Goal: Information Seeking & Learning: Learn about a topic

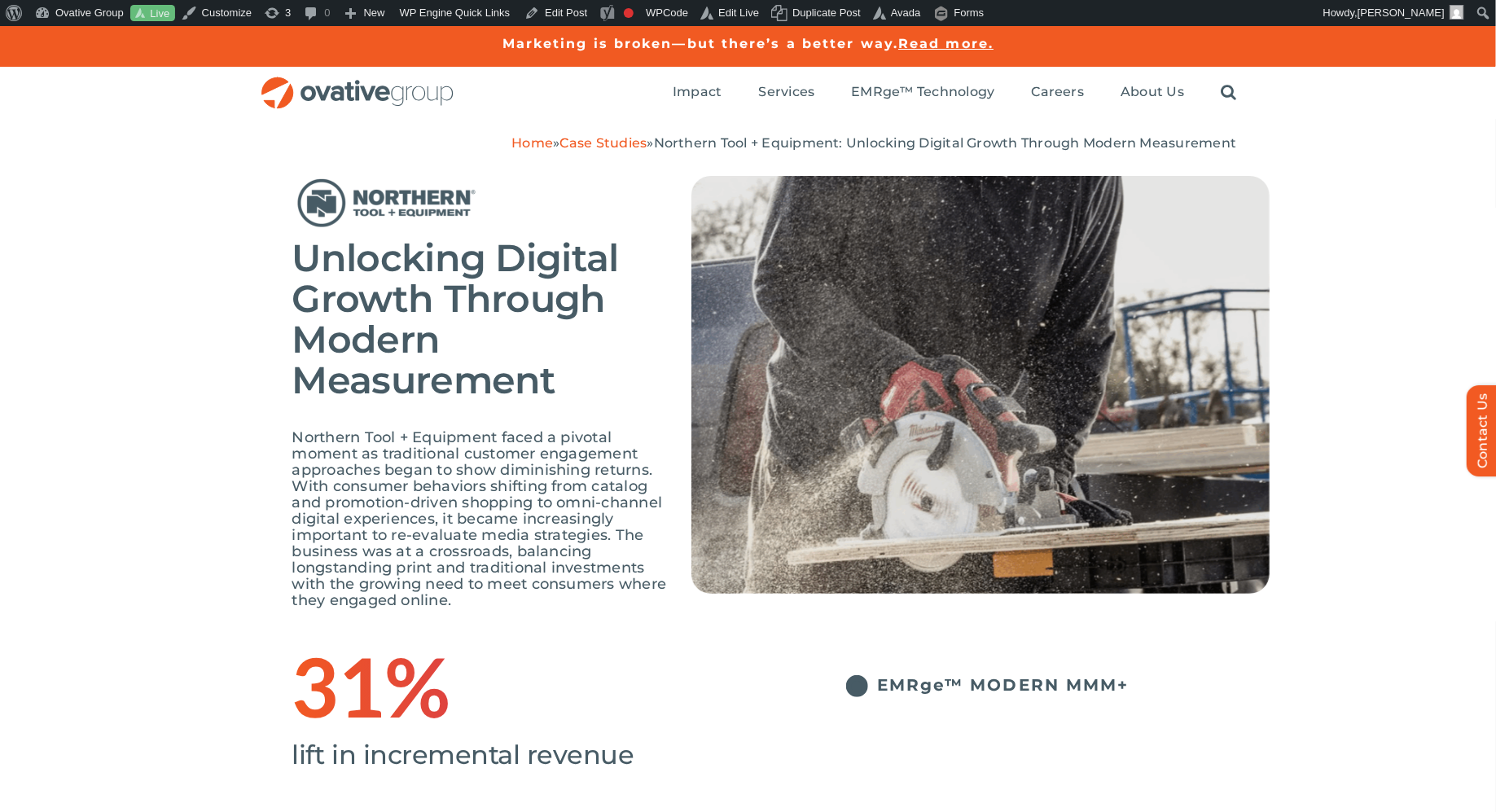
click at [613, 150] on link "Case Studies" at bounding box center [603, 143] width 87 height 15
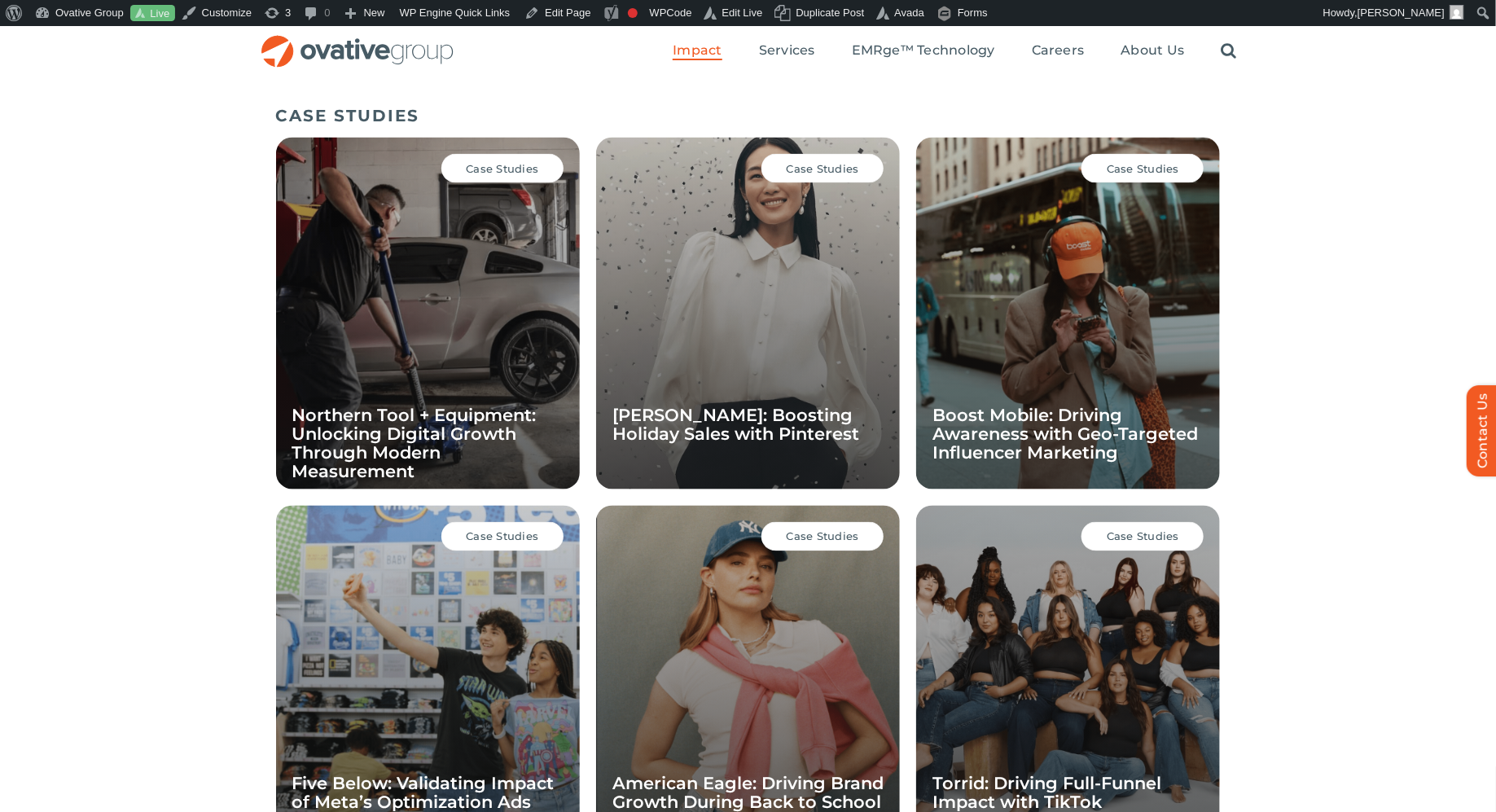
scroll to position [1039, 0]
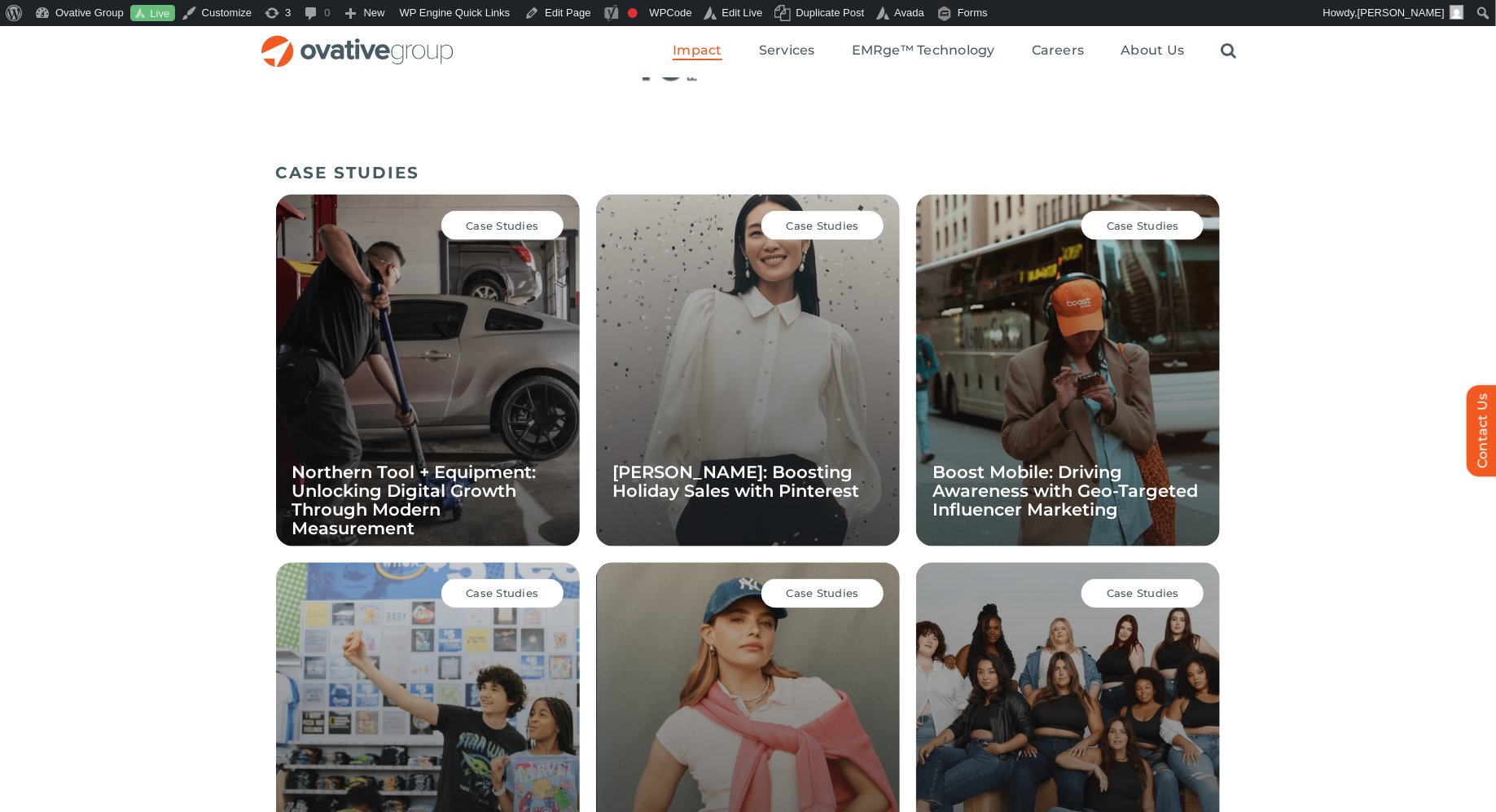
click at [437, 341] on div "Case Studies Northern Tool + Equipment: Unlocking Digital Growth Through Modern…" at bounding box center [427, 369] width 303 height 351
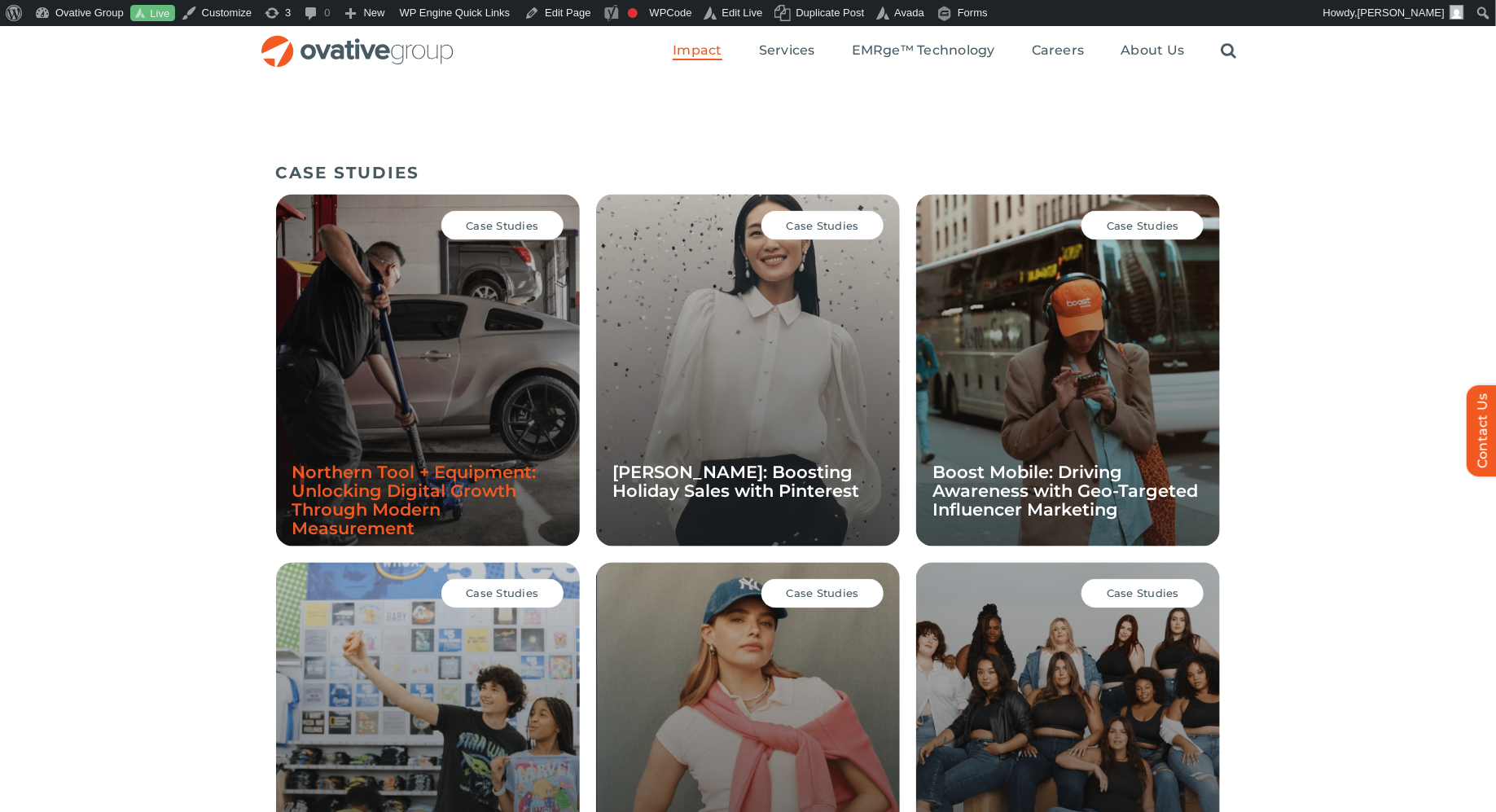
click at [399, 504] on link "Northern Tool + Equipment: Unlocking Digital Growth Through Modern Measurement" at bounding box center [414, 500] width 244 height 76
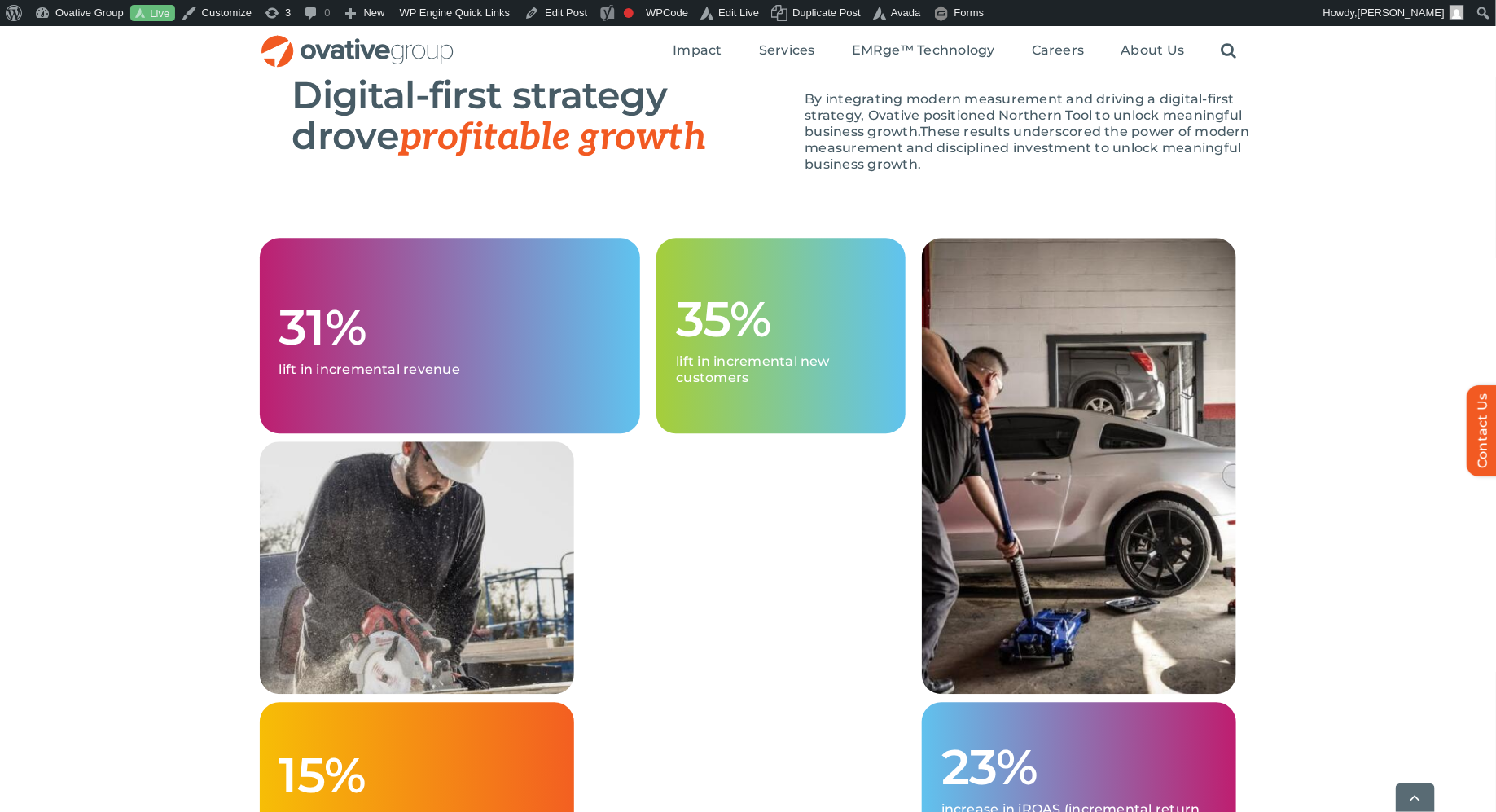
scroll to position [2493, 0]
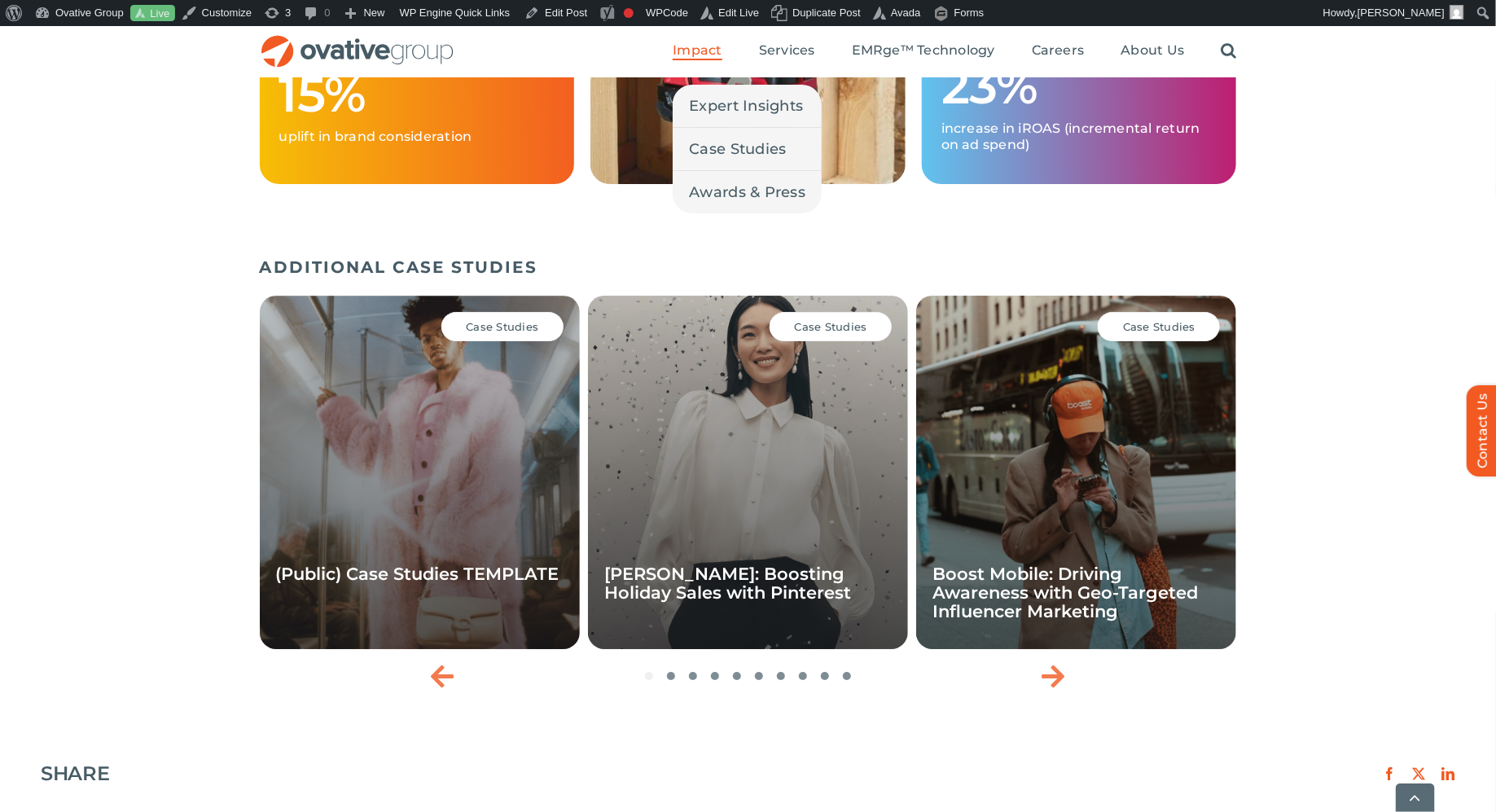
click at [722, 48] on span "Impact" at bounding box center [697, 50] width 49 height 16
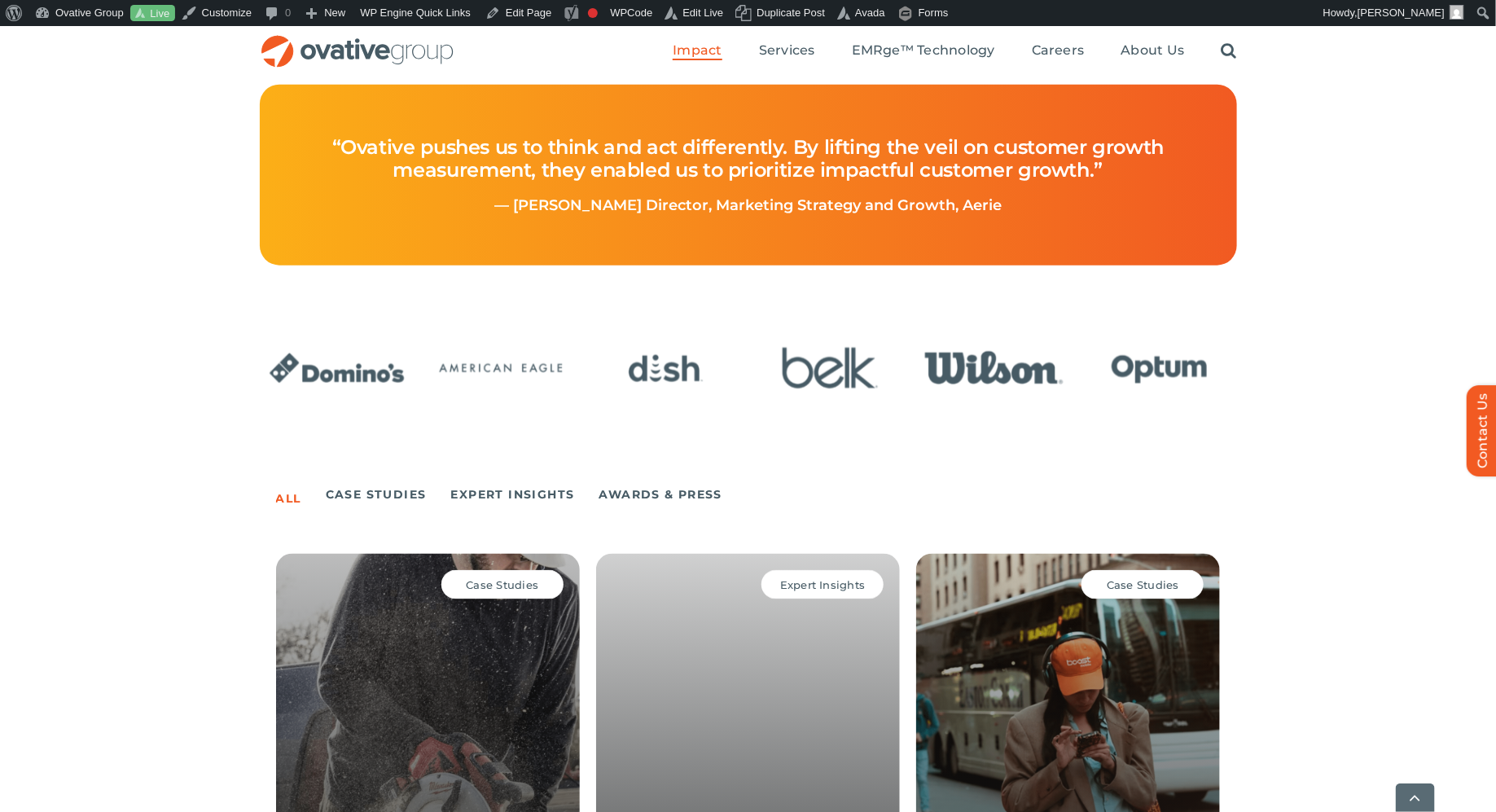
scroll to position [1136, 0]
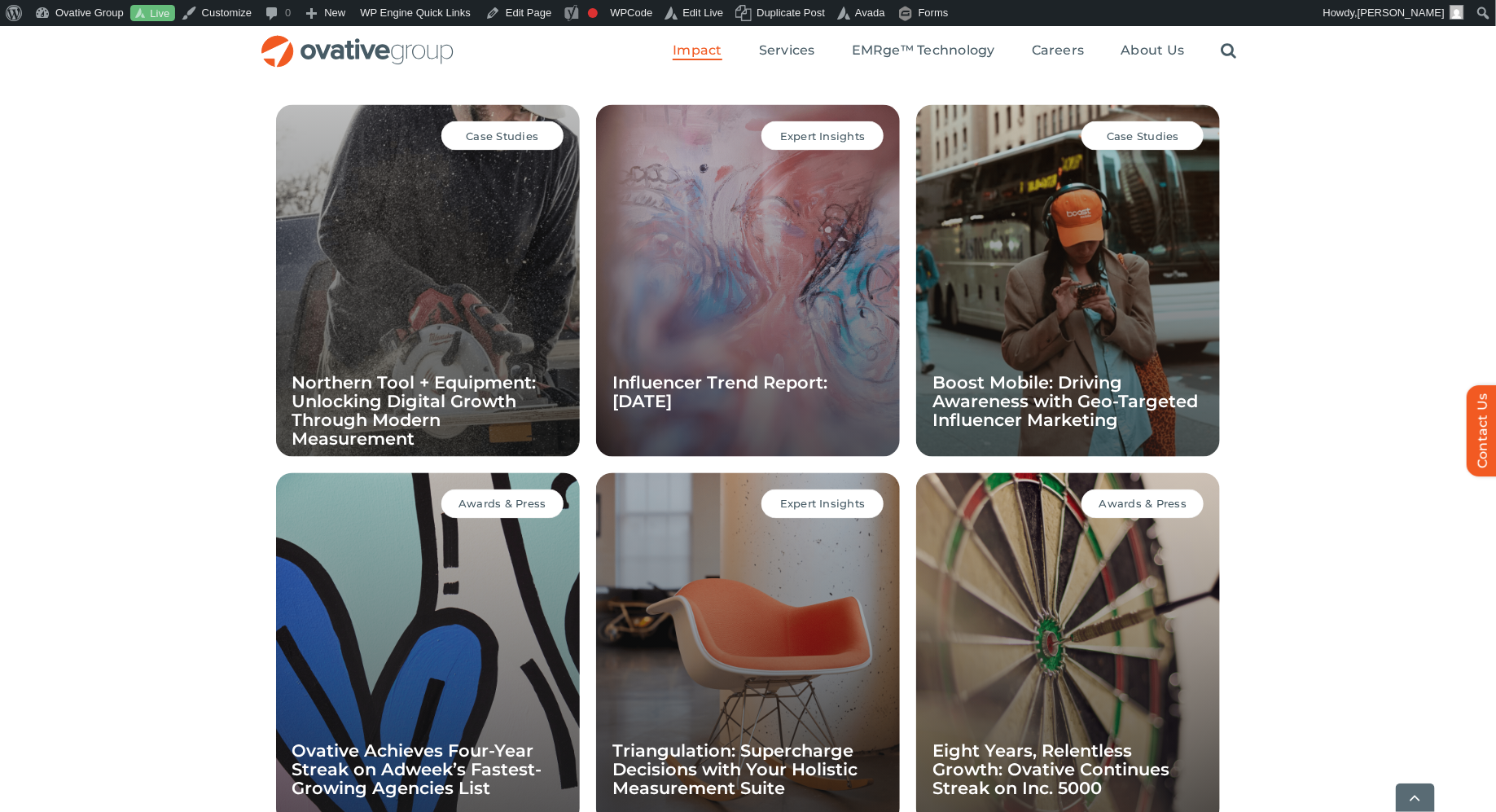
scroll to position [1176, 0]
